Goal: Information Seeking & Learning: Learn about a topic

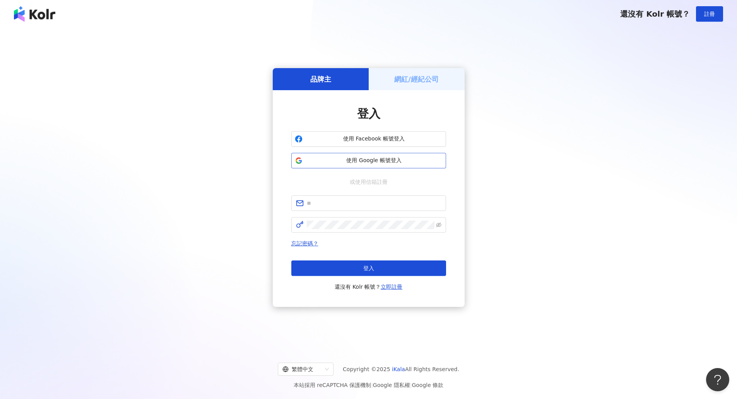
click at [389, 159] on span "使用 Google 帳號登入" at bounding box center [374, 161] width 137 height 8
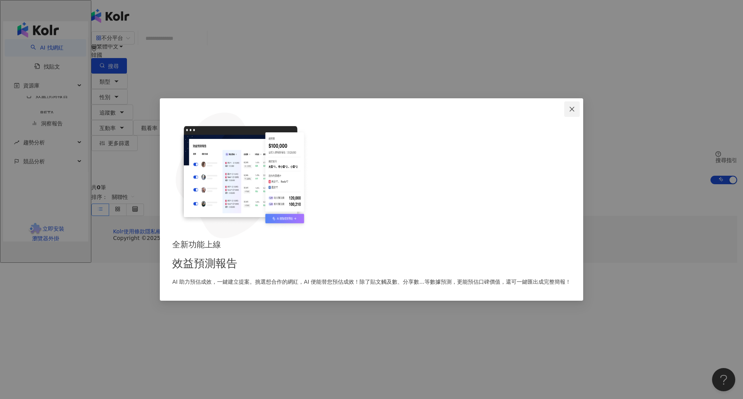
click at [569, 112] on icon "close" at bounding box center [572, 109] width 6 height 6
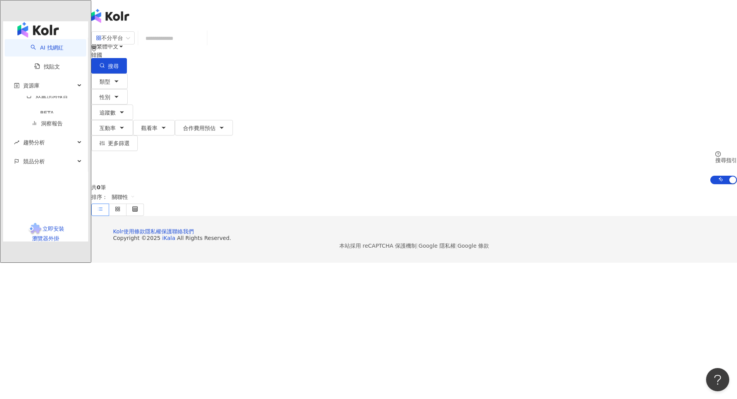
click at [204, 41] on input "search" at bounding box center [172, 38] width 63 height 15
click at [581, 52] on div "韓國" at bounding box center [414, 55] width 646 height 6
click at [651, 45] on span "韓國" at bounding box center [660, 39] width 18 height 12
type input "**"
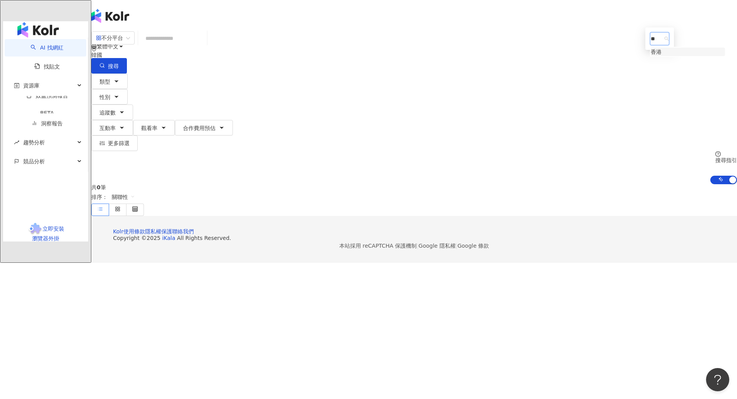
click at [651, 56] on div "香港" at bounding box center [656, 52] width 11 height 9
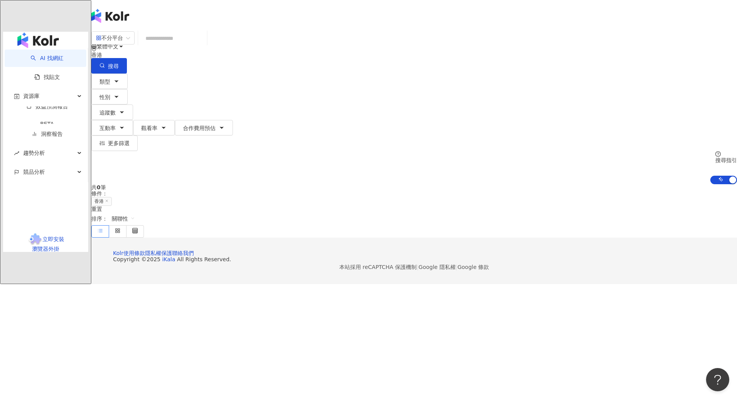
click at [101, 74] on span "C" at bounding box center [99, 78] width 4 height 9
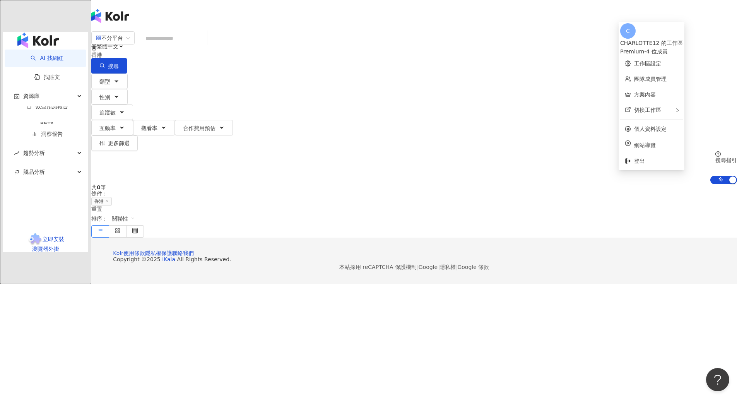
click at [653, 39] on div "CHARLOTTE12 的工作區" at bounding box center [651, 43] width 63 height 9
click at [258, 22] on div "繁體中文 C" at bounding box center [414, 46] width 646 height 93
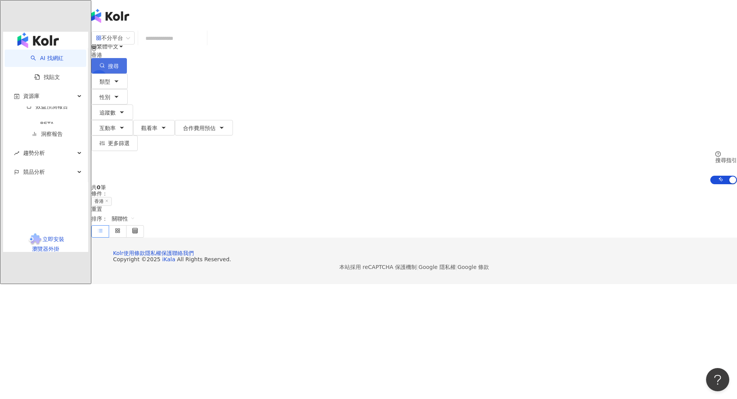
click at [127, 58] on button "搜尋" at bounding box center [109, 65] width 36 height 15
click at [46, 33] on img "button" at bounding box center [37, 40] width 41 height 15
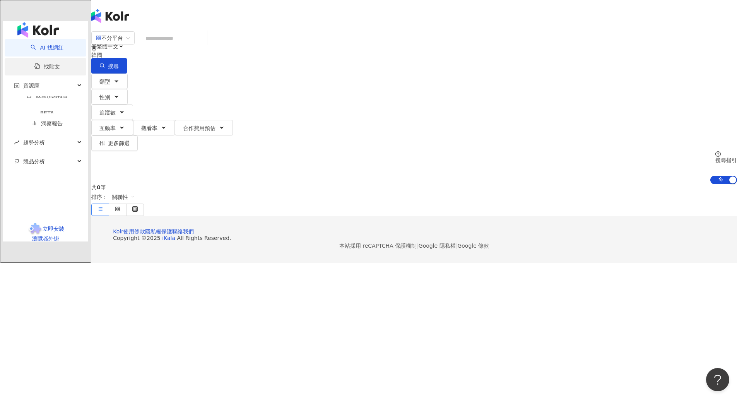
click at [34, 63] on link "找貼文" at bounding box center [47, 66] width 26 height 6
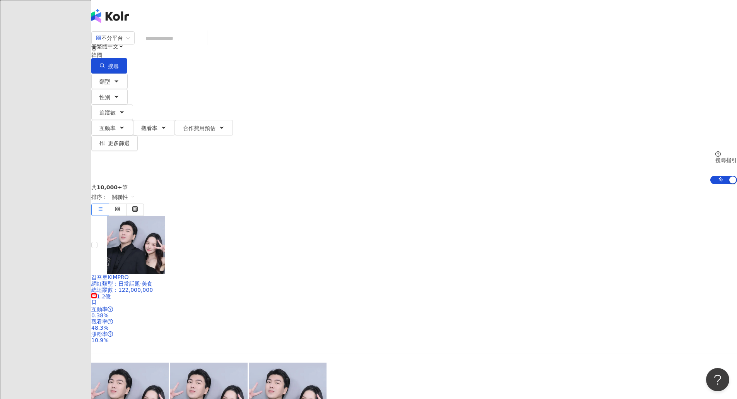
click at [590, 52] on div "韓國" at bounding box center [414, 55] width 646 height 6
click at [651, 82] on div "香港" at bounding box center [656, 77] width 11 height 9
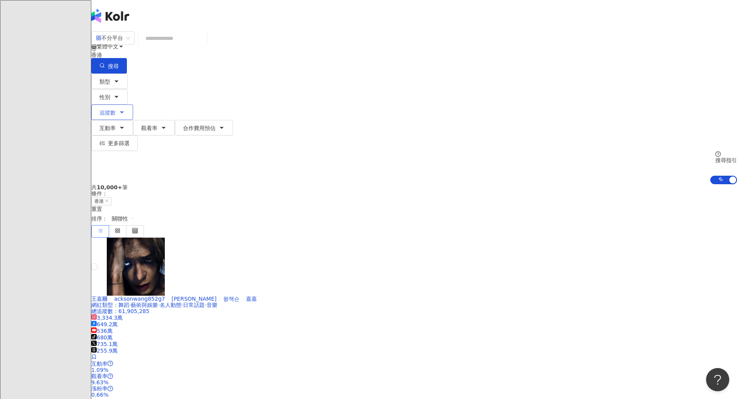
click at [116, 110] on span "追蹤數" at bounding box center [107, 113] width 16 height 6
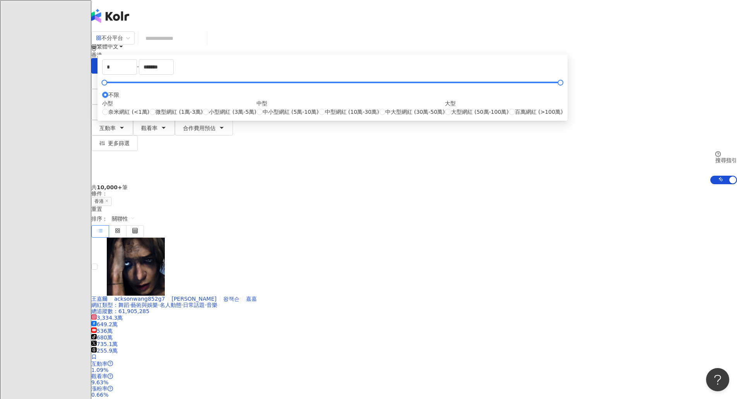
drag, startPoint x: 401, startPoint y: 146, endPoint x: 397, endPoint y: 149, distance: 4.4
click at [119, 99] on label "不限" at bounding box center [110, 95] width 17 height 9
click at [319, 116] on span "中小型網紅 (5萬-10萬)" at bounding box center [291, 112] width 56 height 9
type input "*****"
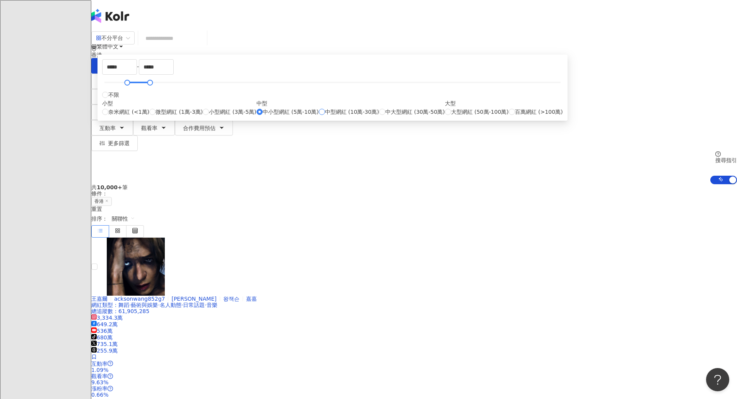
click at [357, 116] on span "中型網紅 (10萬-30萬)" at bounding box center [352, 112] width 54 height 9
type input "******"
type input "****"
drag, startPoint x: 291, startPoint y: 125, endPoint x: 273, endPoint y: 121, distance: 18.9
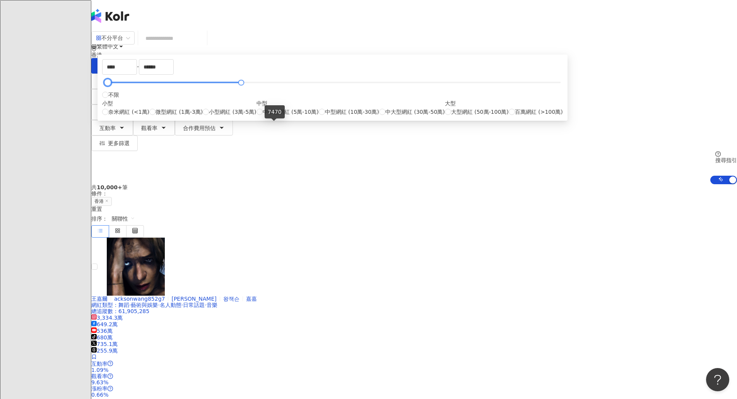
click at [110, 85] on div at bounding box center [108, 83] width 4 height 4
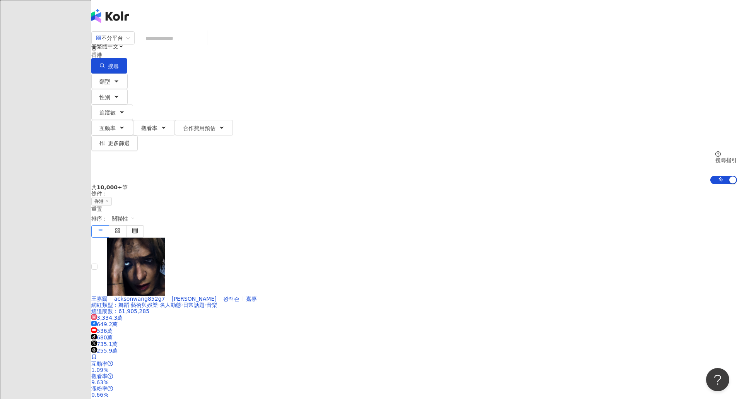
click at [551, 91] on div "不分平台 香港 搜尋 類型 性別 追蹤數 互動率 觀看率 合作費用預估 更多篩選 **** - ****** 不限 小型 奈米網紅 (<1萬) 微型網紅 (1…" at bounding box center [414, 107] width 646 height 153
